Goal: Task Accomplishment & Management: Use online tool/utility

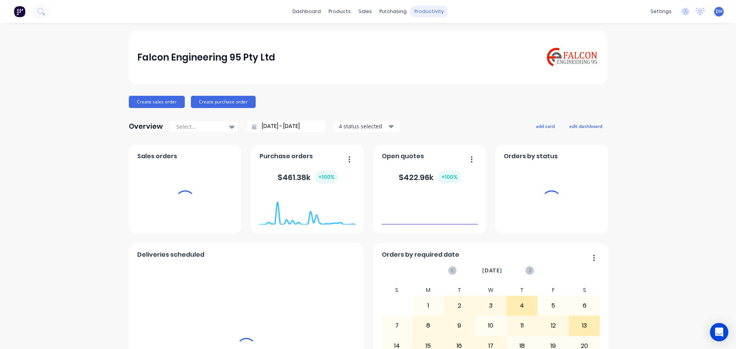
click at [416, 11] on div "productivity" at bounding box center [429, 11] width 37 height 11
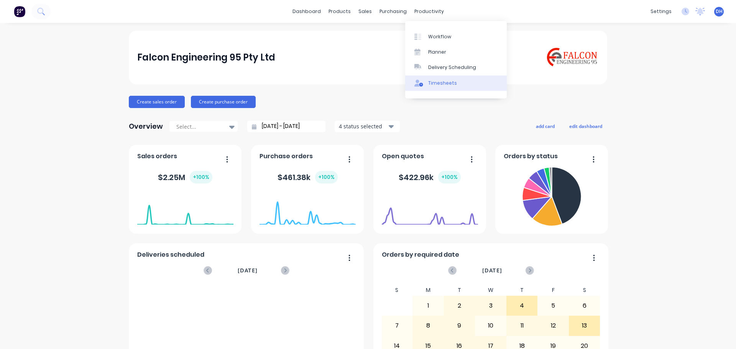
click at [452, 83] on div "Timesheets" at bounding box center [442, 83] width 29 height 7
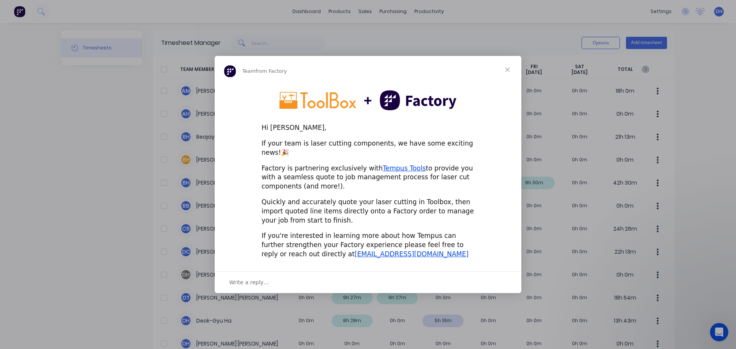
click at [506, 71] on span "Close" at bounding box center [508, 70] width 28 height 28
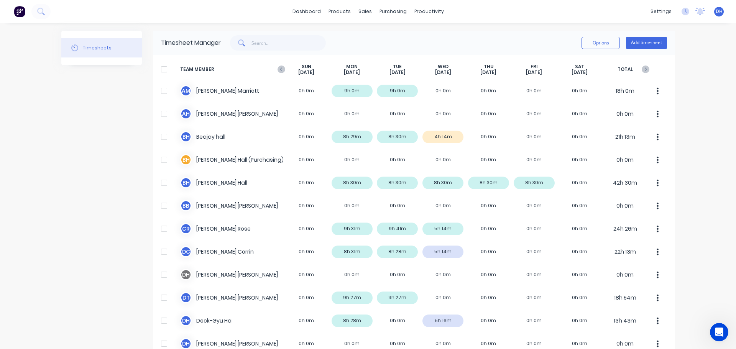
click at [162, 72] on div at bounding box center [163, 69] width 15 height 15
click at [619, 44] on div "Options Add timesheet" at bounding box center [623, 43] width 85 height 12
click at [599, 45] on button "Options" at bounding box center [600, 43] width 38 height 12
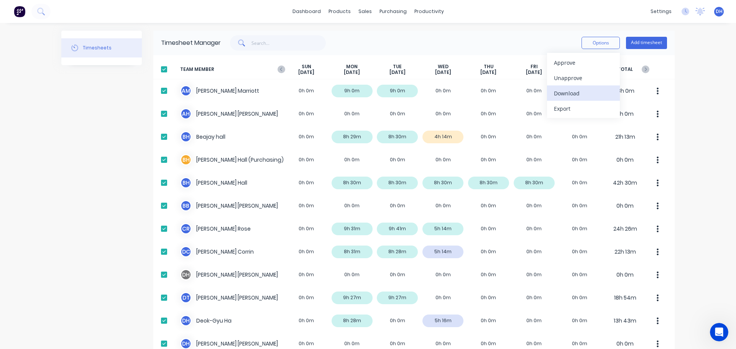
click at [576, 91] on div "Download" at bounding box center [583, 93] width 59 height 11
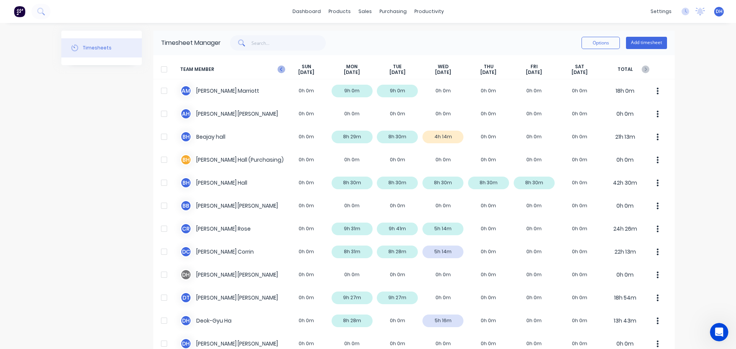
click at [279, 70] on icon "button" at bounding box center [282, 70] width 8 height 8
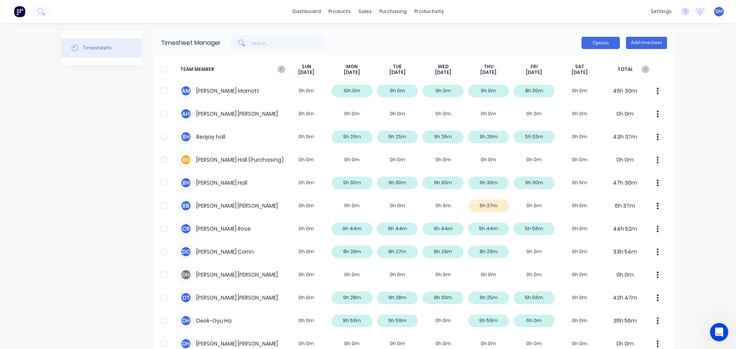
click at [592, 46] on button "Options" at bounding box center [600, 43] width 38 height 12
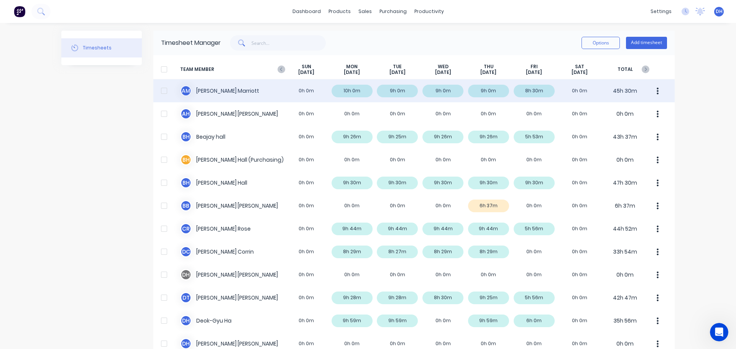
drag, startPoint x: 484, startPoint y: 33, endPoint x: 197, endPoint y: 83, distance: 291.1
click at [480, 33] on div "Timesheet Manager Options Add timesheet" at bounding box center [413, 43] width 521 height 25
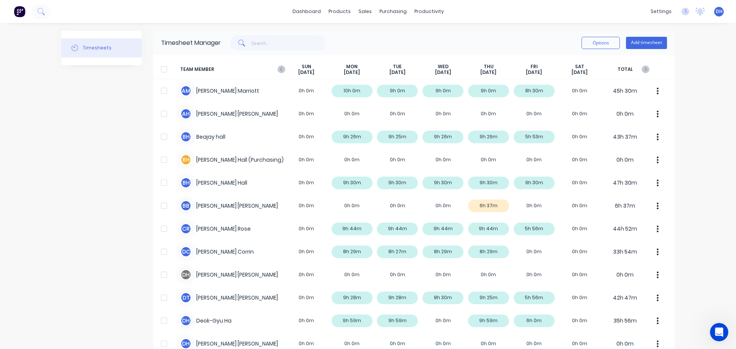
click at [162, 71] on div at bounding box center [163, 69] width 15 height 15
click at [593, 41] on button "Options" at bounding box center [600, 43] width 38 height 12
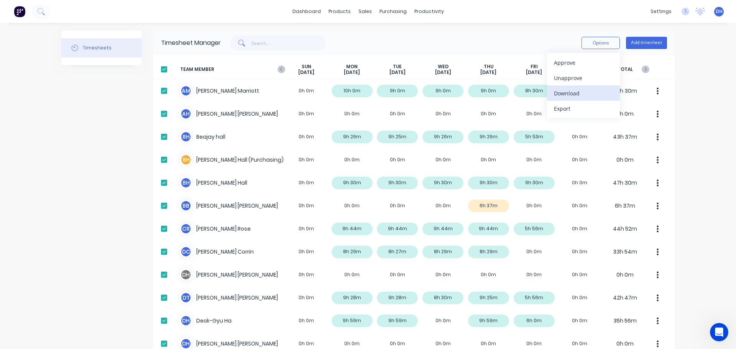
click at [570, 95] on div "Download" at bounding box center [583, 93] width 59 height 11
